Goal: Navigation & Orientation: Find specific page/section

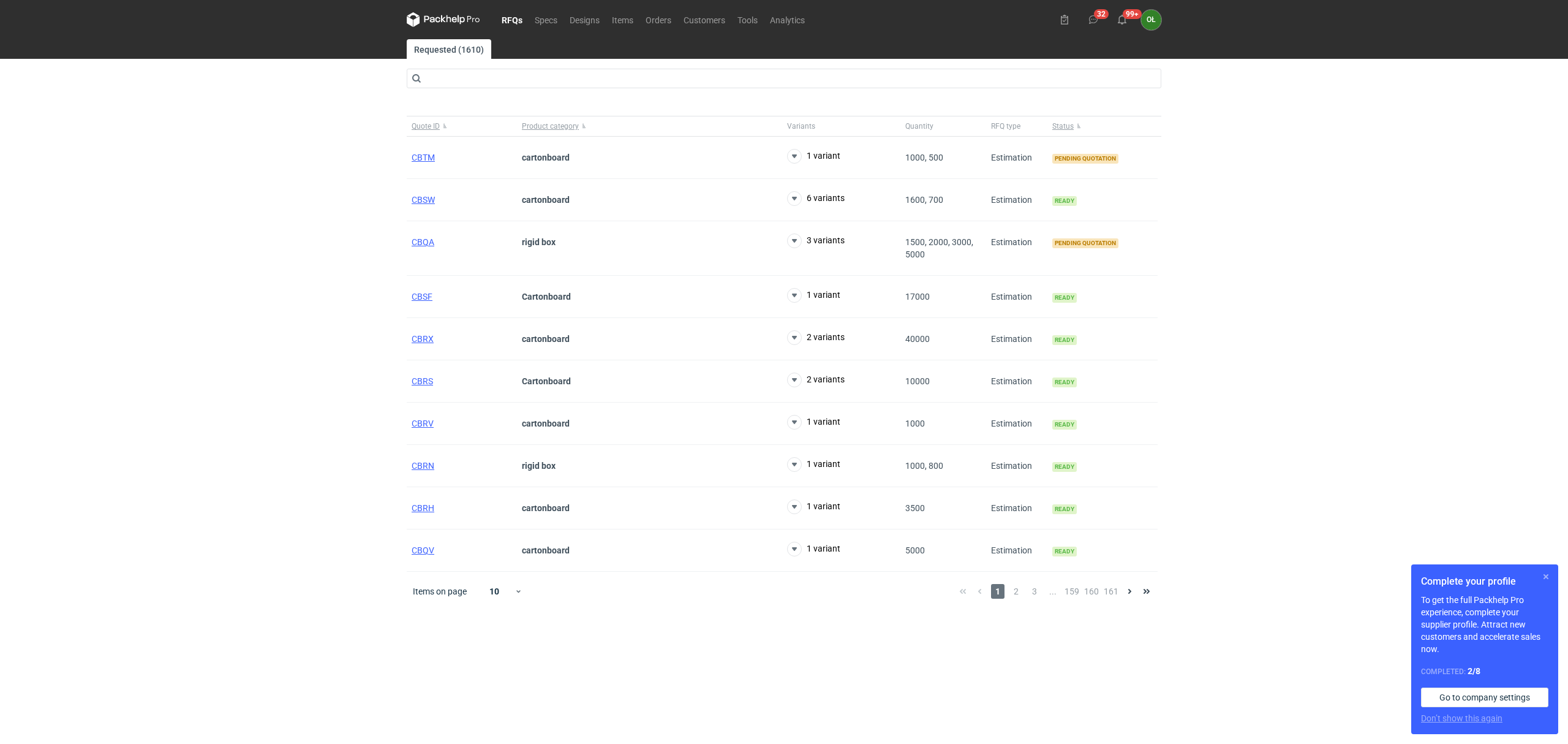
click at [1550, 577] on button "button" at bounding box center [1546, 577] width 14 height 14
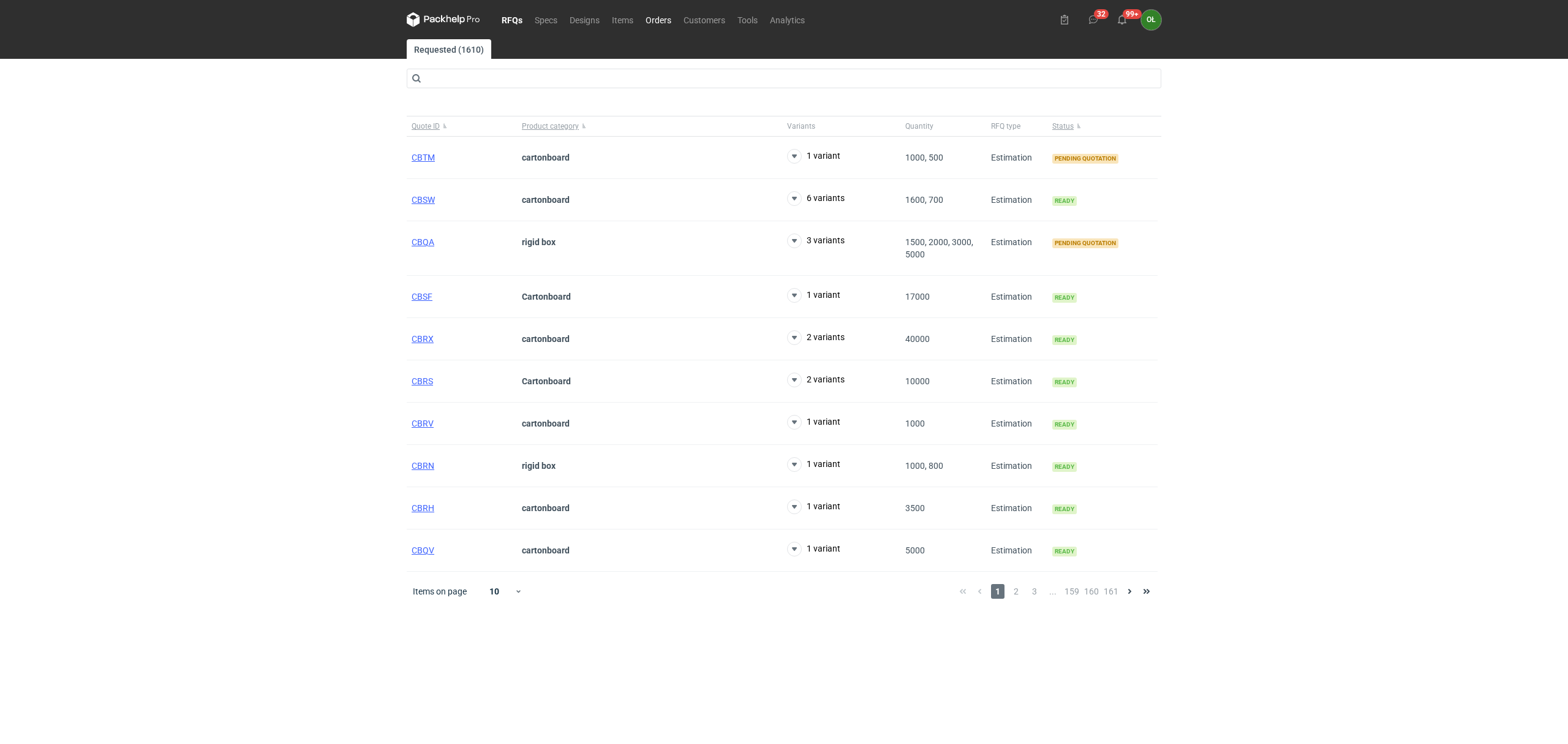
click at [670, 22] on link "Orders" at bounding box center [659, 19] width 38 height 14
